Goal: Transaction & Acquisition: Purchase product/service

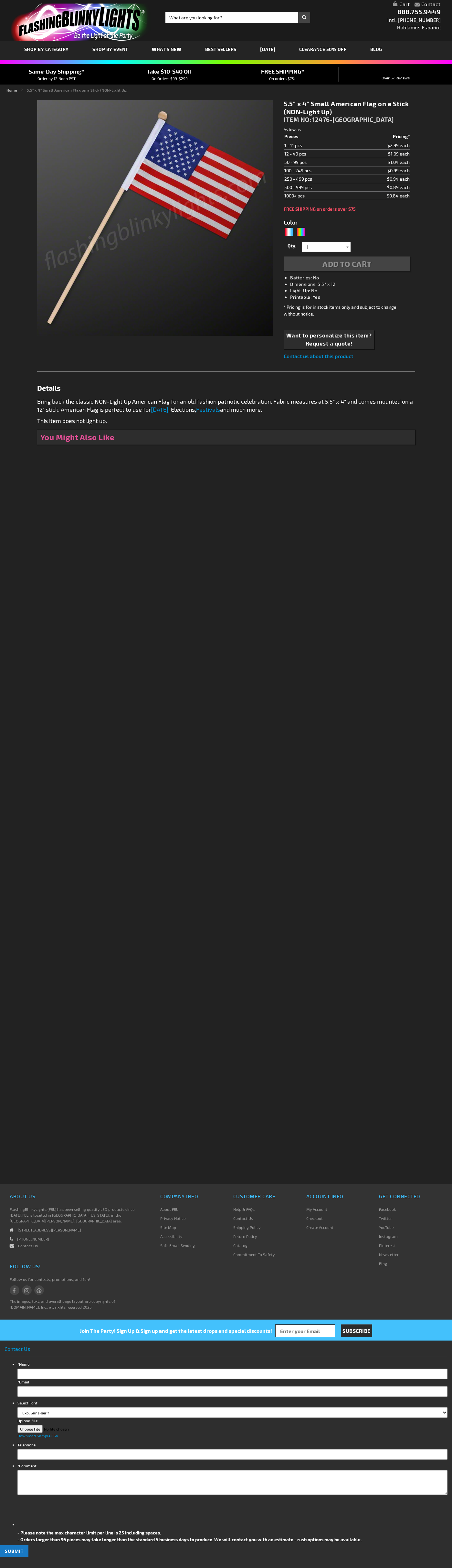
type input "5643"
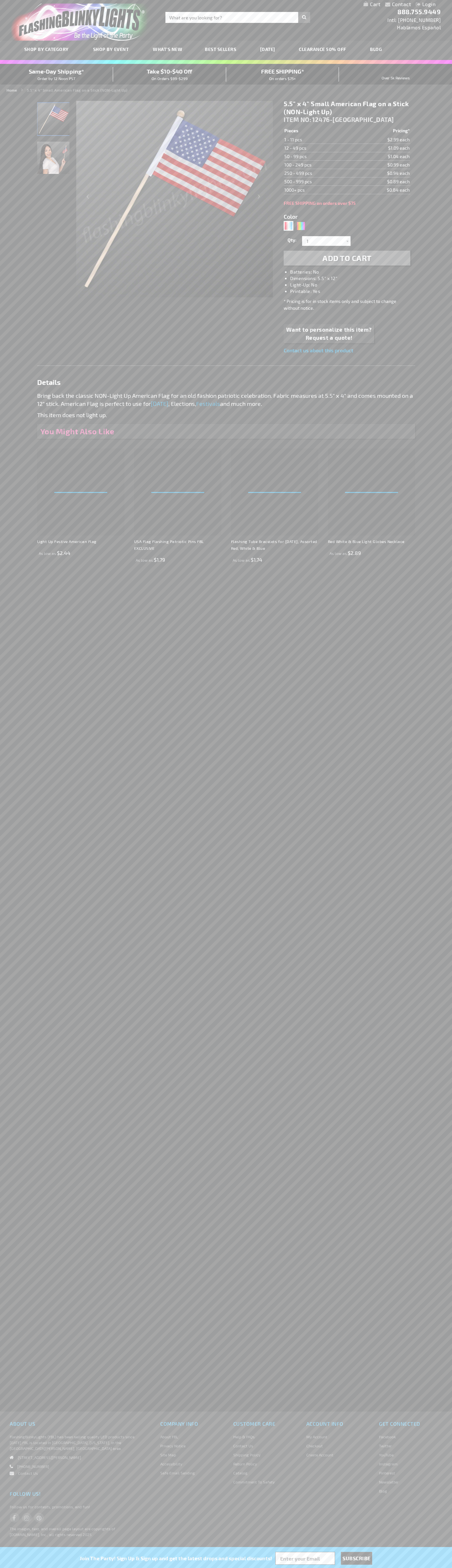
click at [347, 258] on span "Add to Cart" at bounding box center [347, 257] width 49 height 9
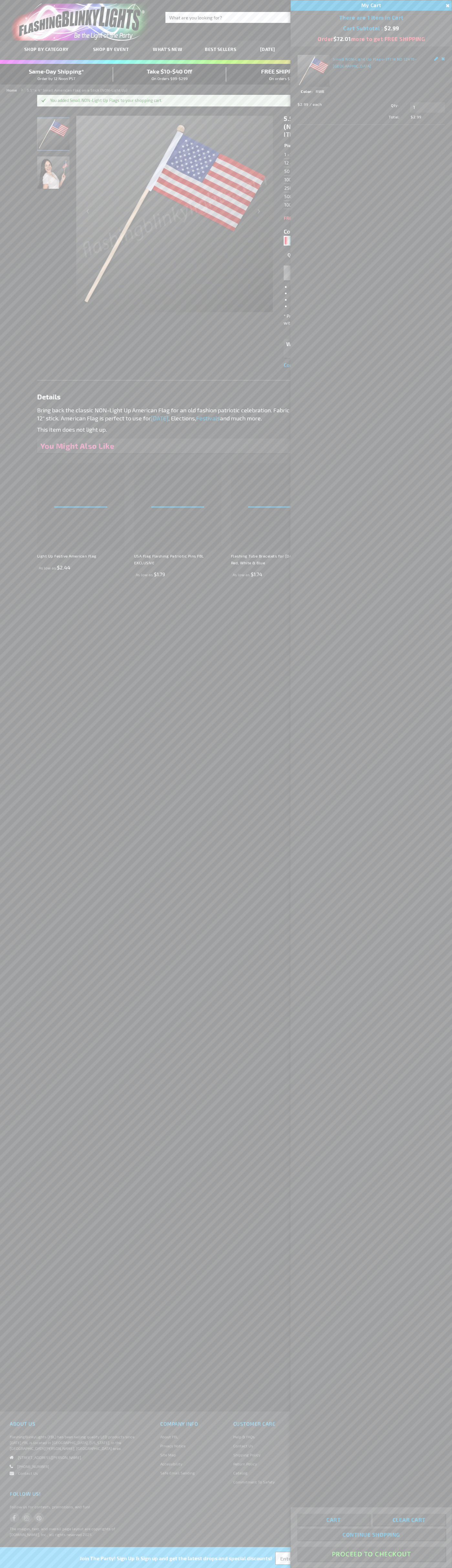
click at [371, 1554] on button "Proceed To Checkout" at bounding box center [371, 1554] width 148 height 15
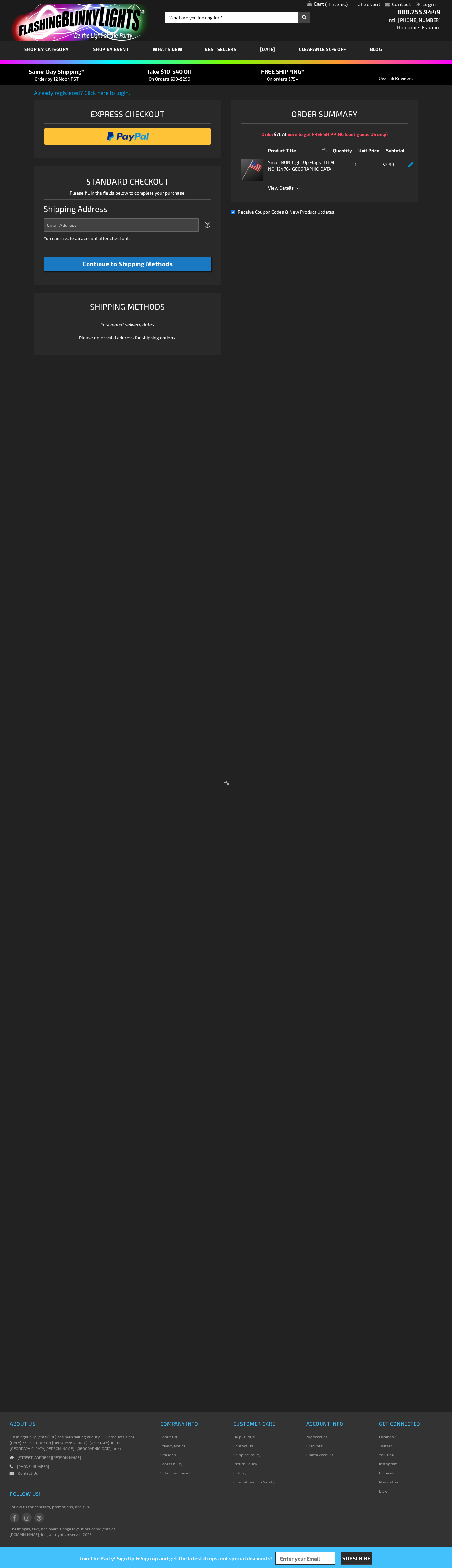
select select "US"
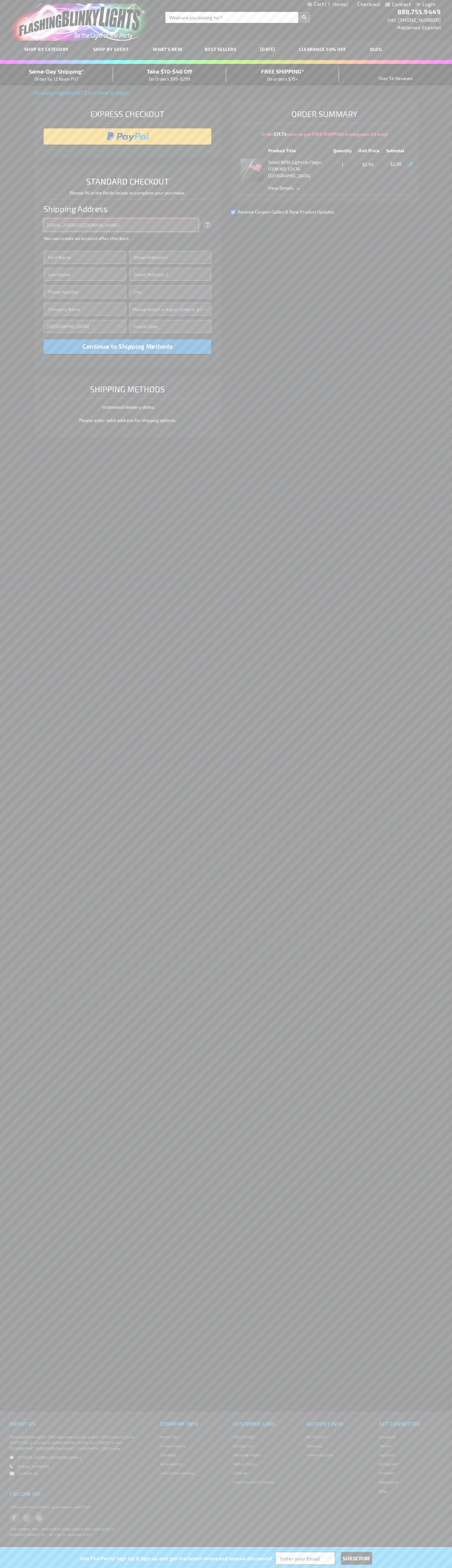
type input "[EMAIL_ADDRESS][DOMAIN_NAME]"
type input "[PERSON_NAME]"
type input "[STREET_ADDRESS][PERSON_NAME]"
type input "First floor"
type input "[PERSON_NAME]"
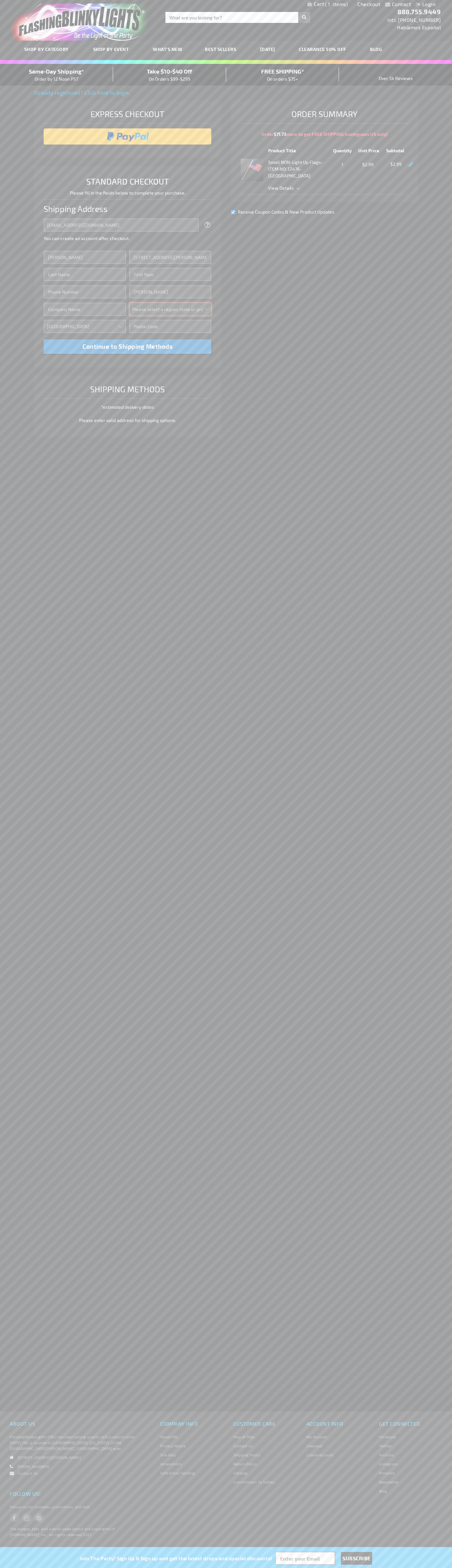
select select "48"
type input "74361"
type input "[PERSON_NAME]"
type input "6502530000"
type input "[PERSON_NAME]"
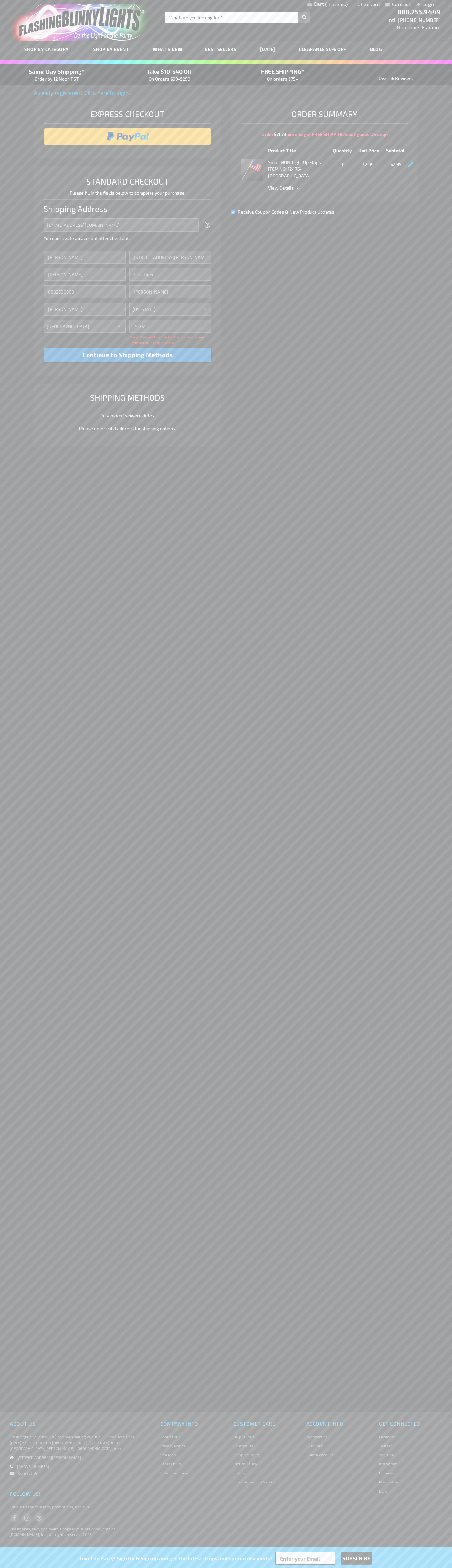
click at [57, 75] on div "Same-Day Shipping* Order by 12 Noon PST" at bounding box center [57, 74] width 113 height 15
click at [127, 136] on input "image" at bounding box center [127, 136] width 161 height 13
